Goal: Task Accomplishment & Management: Manage account settings

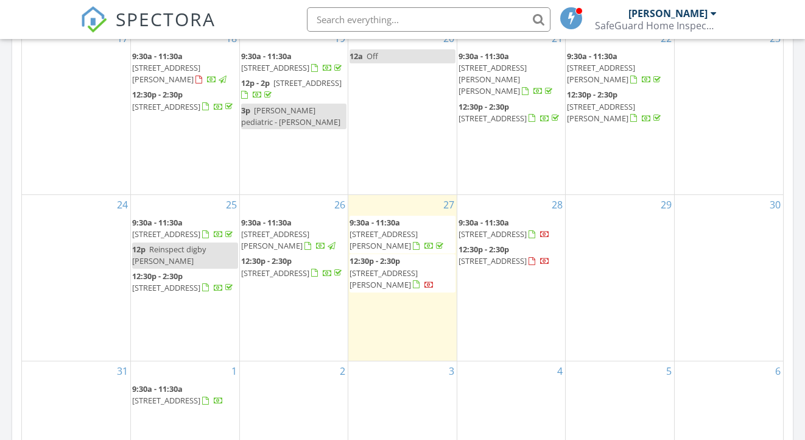
scroll to position [625, 0]
click at [381, 253] on span "12:30p - 2:30p" at bounding box center [375, 258] width 51 height 11
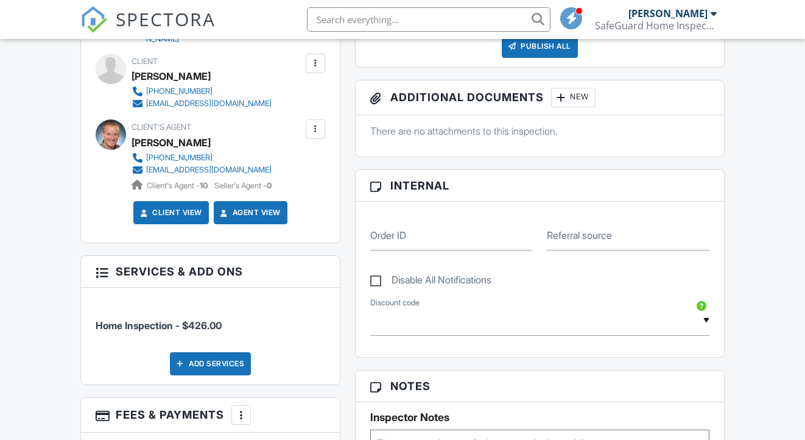
scroll to position [594, 0]
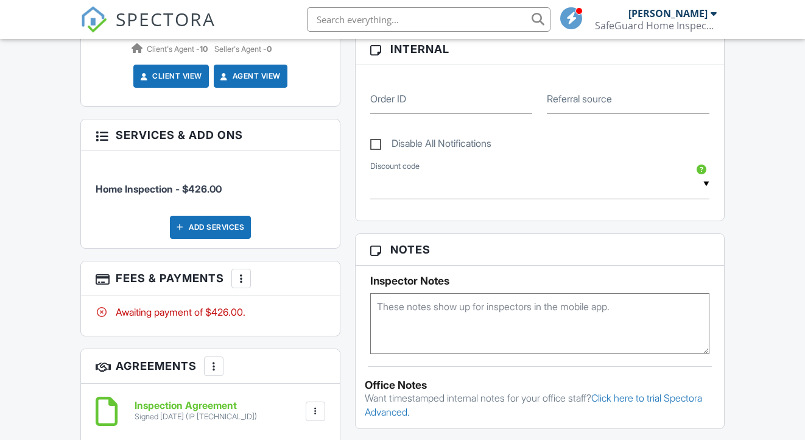
click at [240, 272] on div at bounding box center [241, 278] width 12 height 12
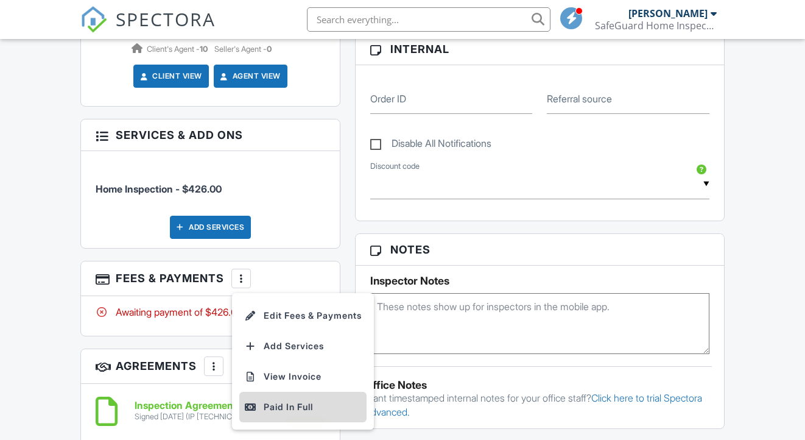
click at [261, 399] on div "Paid In Full" at bounding box center [303, 406] width 118 height 15
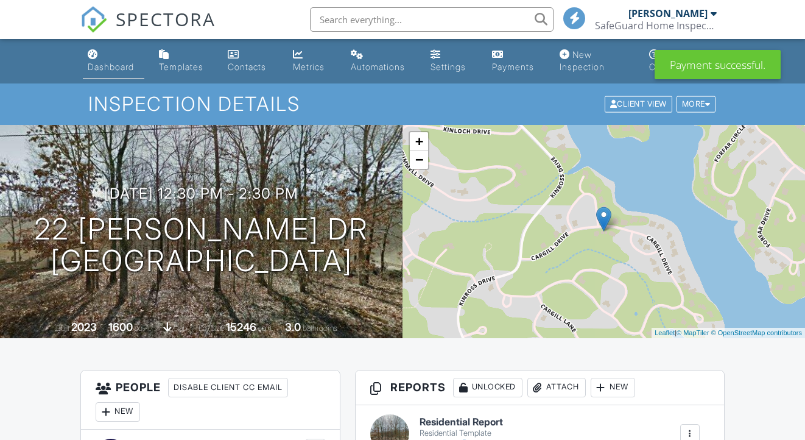
click at [119, 64] on div "Dashboard" at bounding box center [111, 67] width 46 height 10
